Goal: Information Seeking & Learning: Learn about a topic

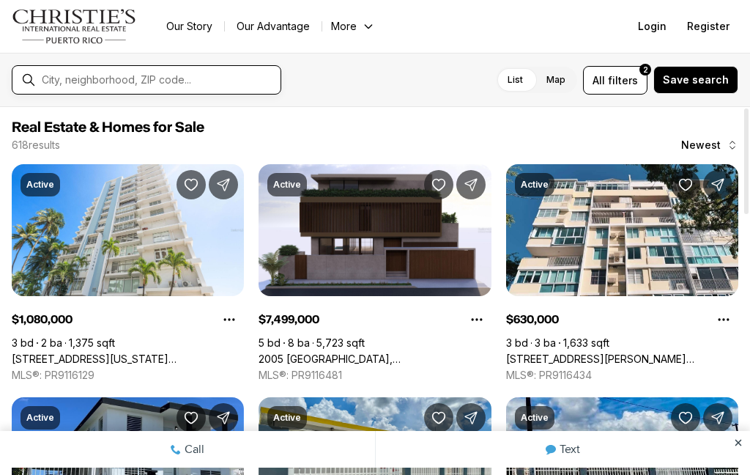
click at [104, 86] on input "text" at bounding box center [158, 80] width 233 height 12
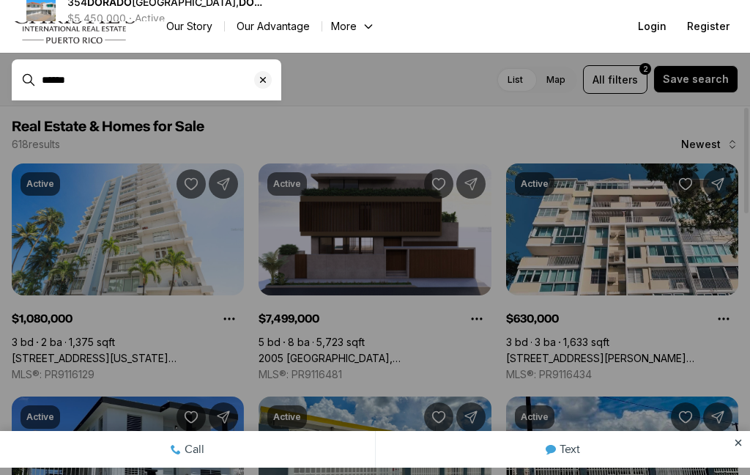
type input "******"
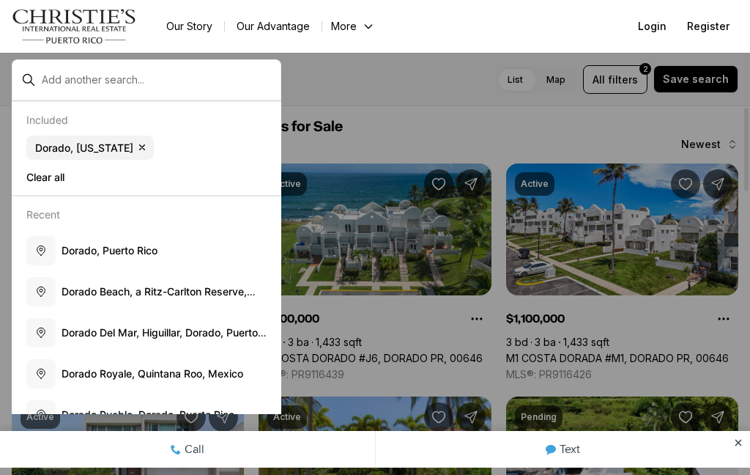
click at [416, 101] on div at bounding box center [375, 237] width 750 height 475
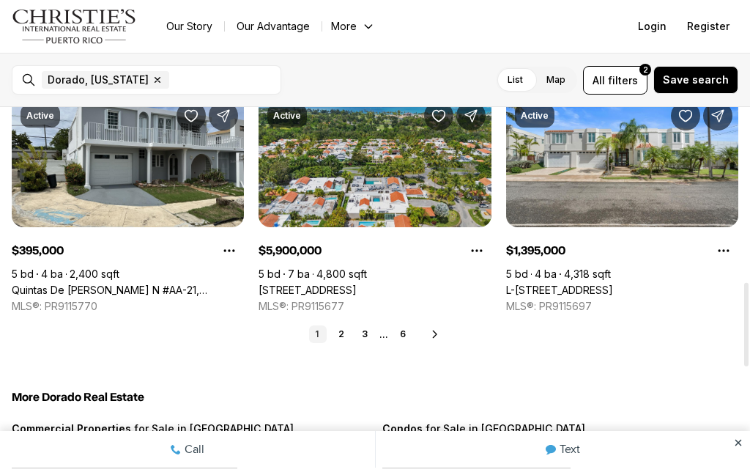
scroll to position [766, 0]
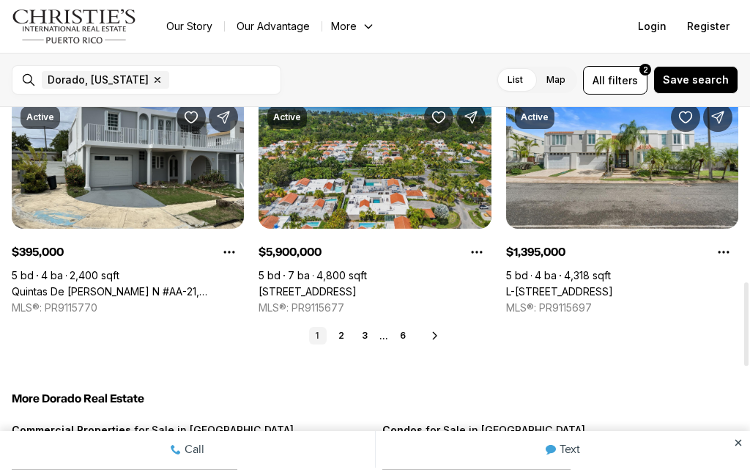
click at [338, 328] on link "2" at bounding box center [342, 336] width 18 height 18
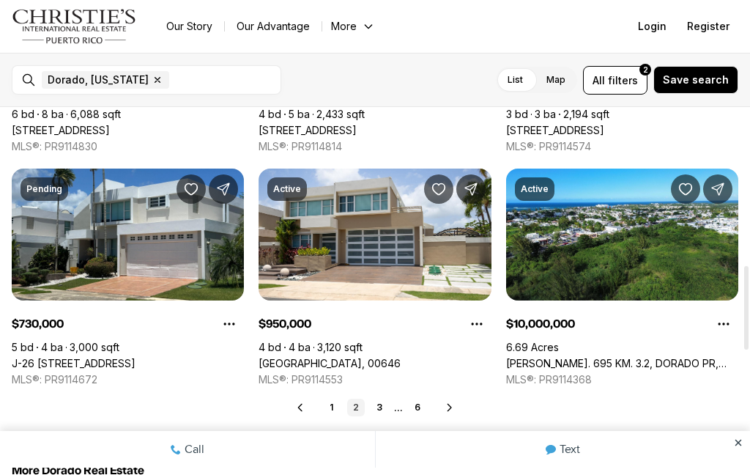
scroll to position [708, 0]
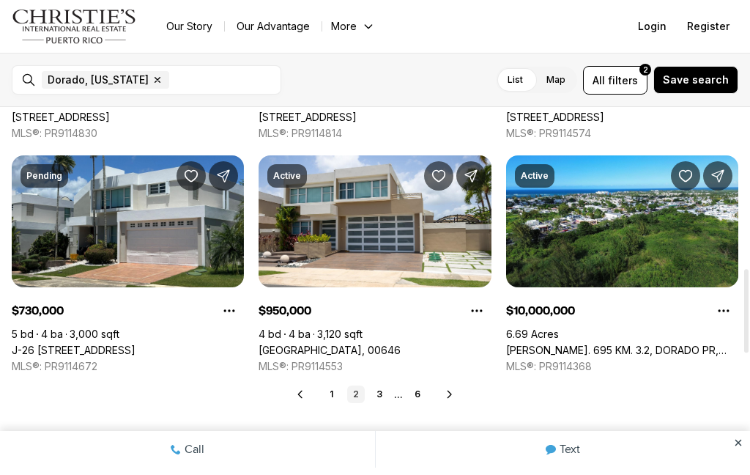
click at [381, 386] on link "3" at bounding box center [380, 394] width 18 height 18
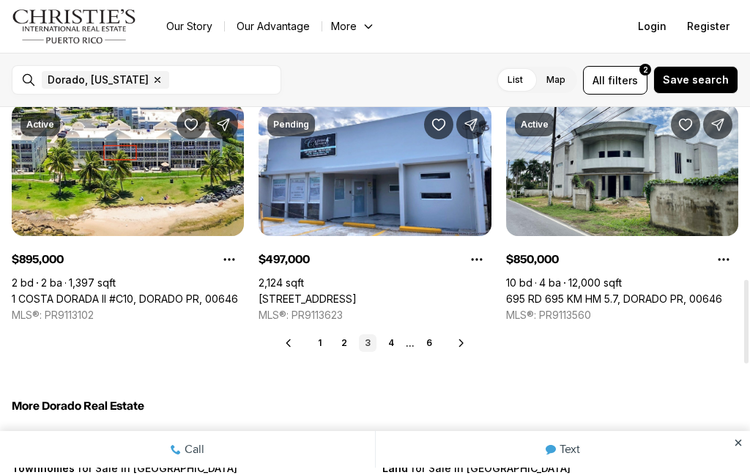
scroll to position [763, 0]
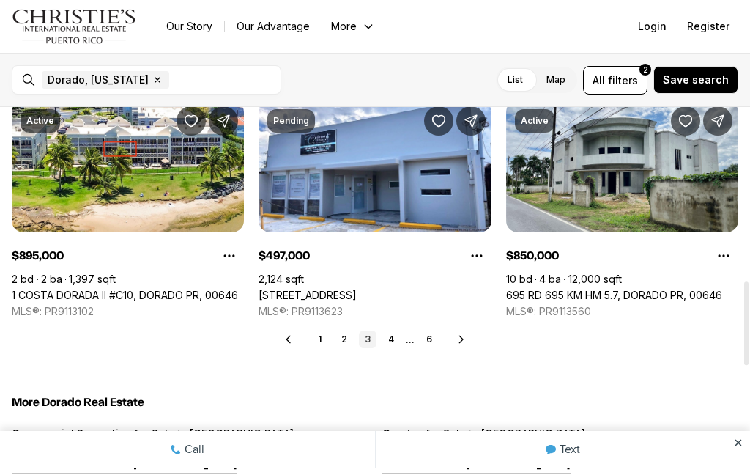
click at [393, 335] on link "4" at bounding box center [391, 339] width 18 height 18
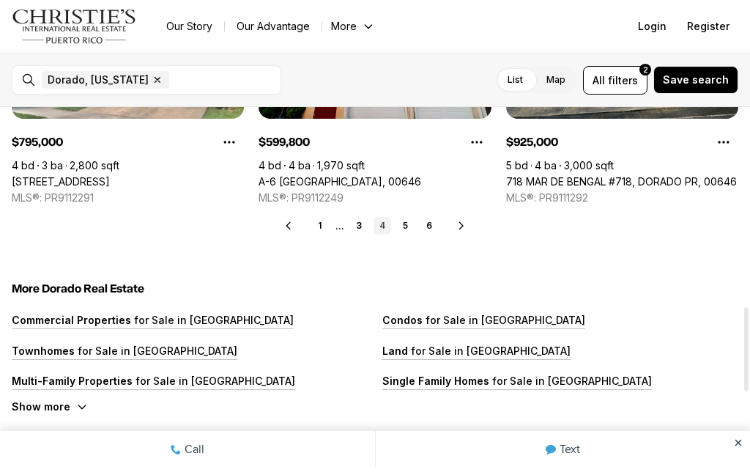
scroll to position [876, 0]
click at [404, 219] on link "5" at bounding box center [406, 226] width 18 height 18
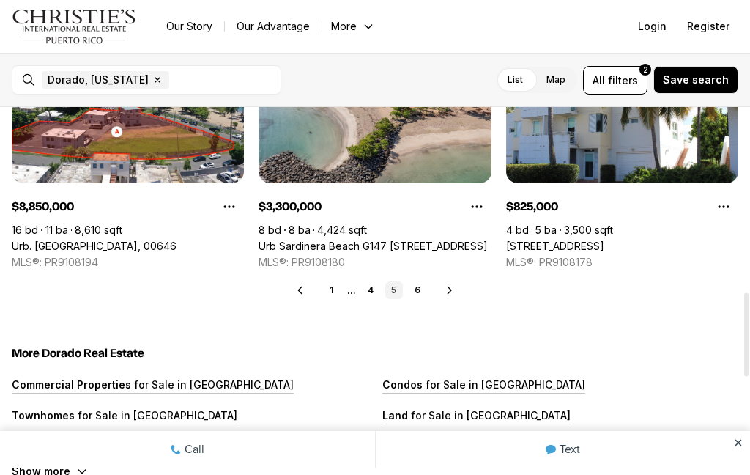
scroll to position [815, 0]
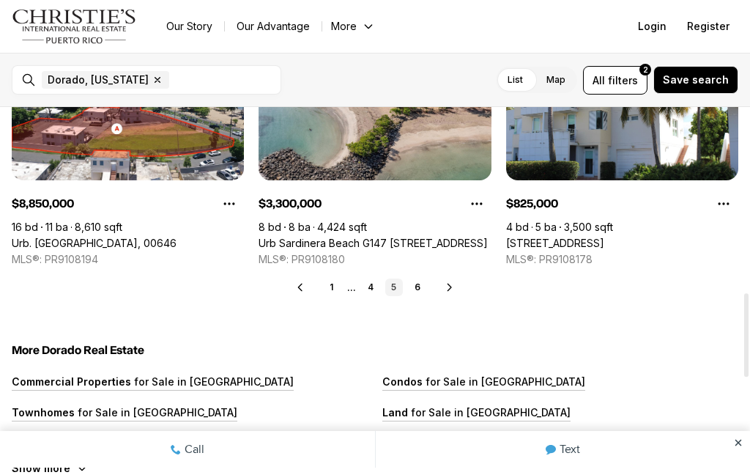
click at [416, 278] on link "6" at bounding box center [418, 287] width 18 height 18
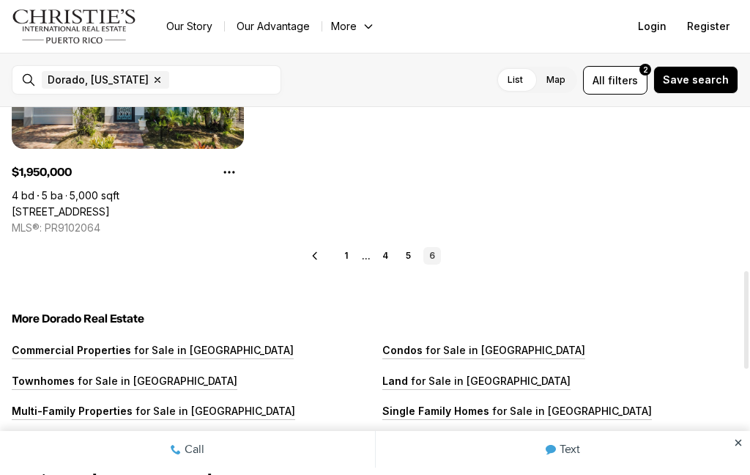
scroll to position [613, 0]
